Goal: Task Accomplishment & Management: Manage account settings

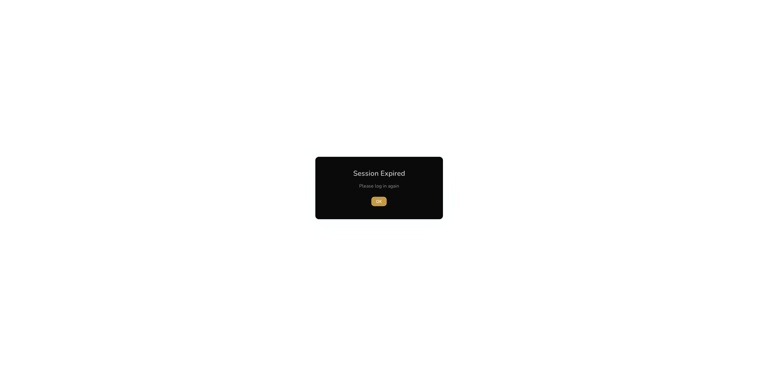
click at [379, 202] on span "OK" at bounding box center [379, 202] width 6 height 6
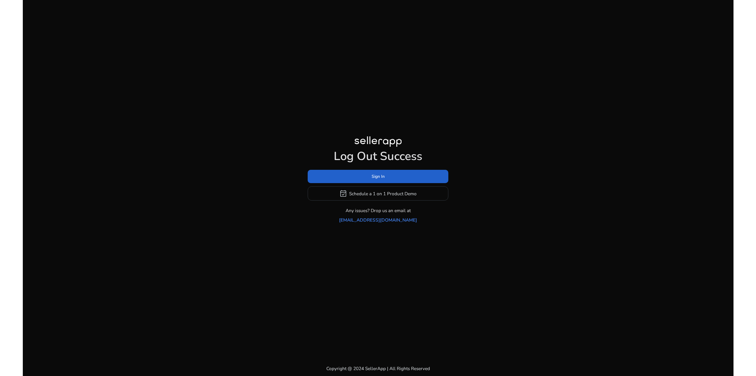
click at [362, 179] on span at bounding box center [378, 177] width 141 height 14
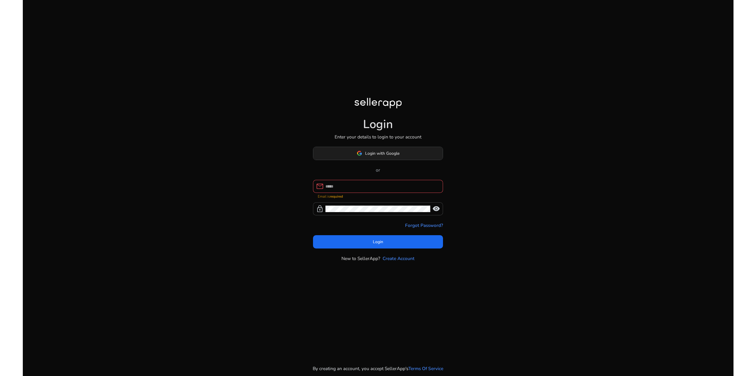
drag, startPoint x: 386, startPoint y: 148, endPoint x: 381, endPoint y: 155, distance: 8.7
click at [386, 148] on div "Login Enter your details to login to your account Login with Google or mail Ema…" at bounding box center [378, 180] width 141 height 360
click at [380, 155] on span "Login with Google" at bounding box center [382, 153] width 34 height 6
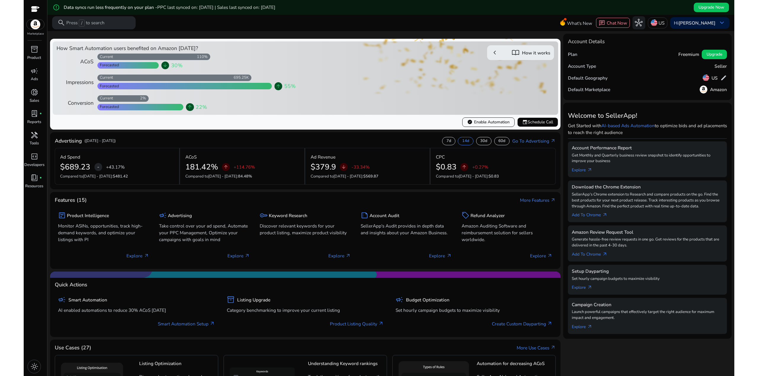
drag, startPoint x: 149, startPoint y: 142, endPoint x: 96, endPoint y: 136, distance: 53.6
click at [97, 136] on mat-card "Advertising ([DATE] - [DATE]) 7d 14d 30d 60d Go To Advertising arrow_outward Ad…" at bounding box center [305, 160] width 511 height 57
click at [96, 136] on mat-card "Advertising ([DATE] - [DATE]) 7d 14d 30d 60d Go To Advertising arrow_outward Ad…" at bounding box center [305, 160] width 511 height 57
drag, startPoint x: 103, startPoint y: 137, endPoint x: 96, endPoint y: 137, distance: 6.8
click at [96, 137] on div "Advertising ([DATE] - [DATE]) 7d 14d 30d 60d Go To Advertising arrow_outward" at bounding box center [305, 142] width 501 height 11
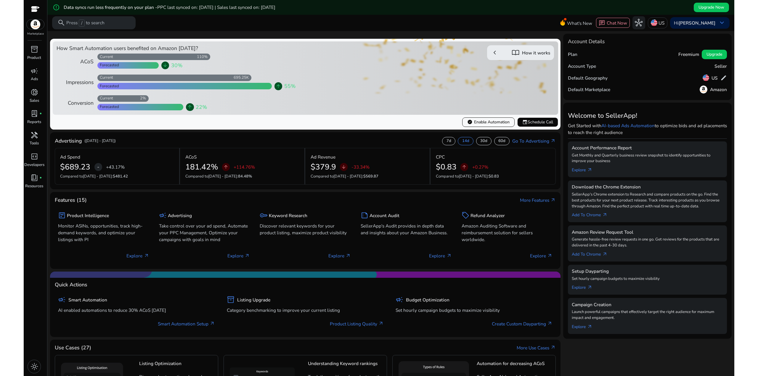
click at [96, 137] on div "Advertising ([DATE] - [DATE])" at bounding box center [87, 141] width 64 height 8
drag, startPoint x: 114, startPoint y: 139, endPoint x: 86, endPoint y: 138, distance: 28.1
click at [86, 138] on div "Advertising ([DATE] - [DATE]) 7d 14d 30d 60d Go To Advertising arrow_outward" at bounding box center [305, 142] width 501 height 11
click at [86, 138] on p "([DATE] - [DATE])" at bounding box center [99, 141] width 31 height 6
drag, startPoint x: 152, startPoint y: 141, endPoint x: 75, endPoint y: 140, distance: 76.4
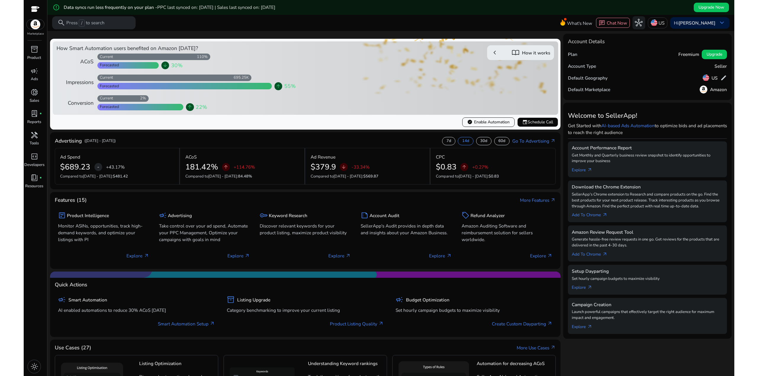
click at [75, 140] on div "Advertising ([DATE] - [DATE]) 7d 14d 30d 60d Go To Advertising arrow_outward" at bounding box center [305, 142] width 501 height 11
click at [75, 140] on h4 "Advertising" at bounding box center [68, 141] width 27 height 6
click at [98, 133] on mat-card "Advertising ([DATE] - [DATE]) 7d 14d 30d 60d Go To Advertising arrow_outward Ad…" at bounding box center [305, 160] width 511 height 57
drag, startPoint x: 143, startPoint y: 138, endPoint x: 86, endPoint y: 138, distance: 56.6
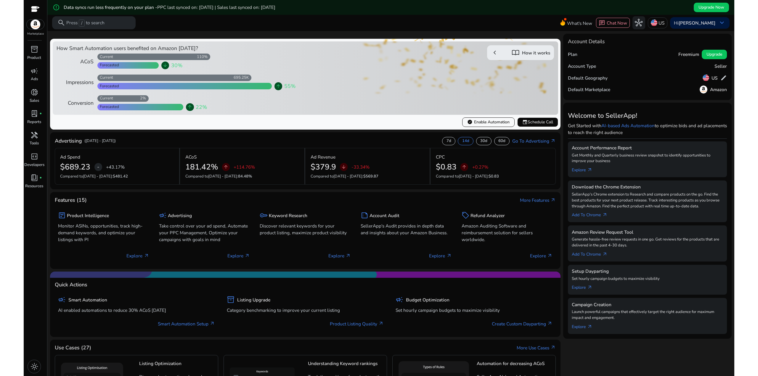
click at [86, 138] on div "Advertising ([DATE] - [DATE]) 7d 14d 30d 60d Go To Advertising arrow_outward" at bounding box center [305, 142] width 501 height 11
click at [86, 138] on div "Advertising ([DATE] - [DATE])" at bounding box center [87, 141] width 64 height 8
